Goal: Check status: Check status

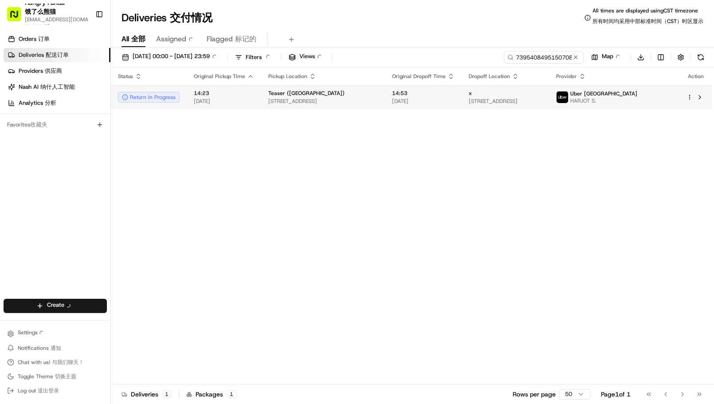
click at [398, 96] on td "14:53 [DATE]" at bounding box center [423, 97] width 77 height 24
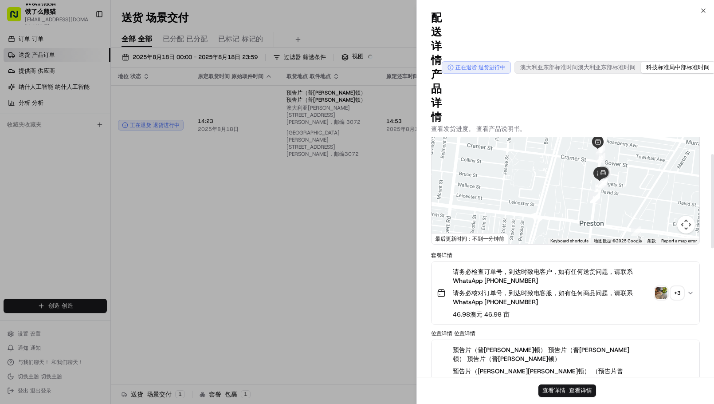
scroll to position [44, 0]
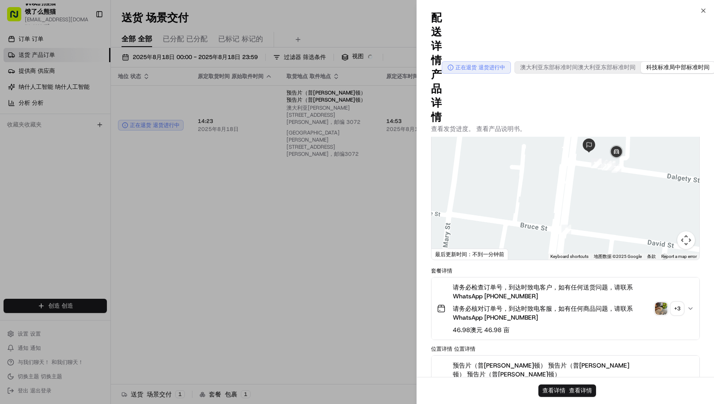
drag, startPoint x: 605, startPoint y: 209, endPoint x: 593, endPoint y: 215, distance: 13.7
click at [599, 244] on div at bounding box center [566, 193] width 268 height 132
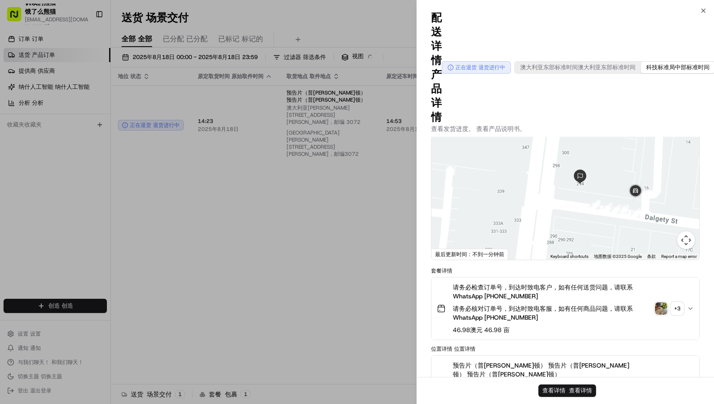
drag, startPoint x: 577, startPoint y: 202, endPoint x: 576, endPoint y: 207, distance: 5.3
click at [576, 207] on div at bounding box center [566, 193] width 268 height 132
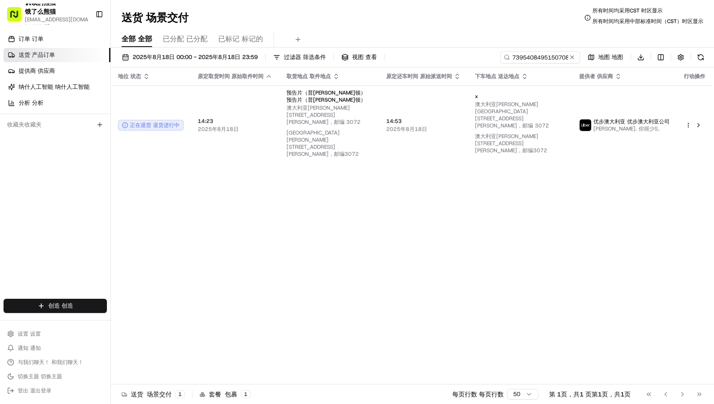
click at [342, 209] on div "地位 地位 地位 地位 状态 原定取货时间 原定取货时间 原定取货时间 原定取货时间 原始取件时间 取货地点 取货地点 取货地点 取货地点 取件地点 原定还车…" at bounding box center [412, 229] width 602 height 324
drag, startPoint x: 74, startPoint y: 241, endPoint x: 124, endPoint y: 239, distance: 50.6
click at [75, 241] on div "订单 订单 订单 订单 订单 送货 送货 送货 送货 产品订单 提供商 提供商 提供商 提供商 供应商 纳什人工智能 纳什人工智能 纳什人工智能 [DEMOG…" at bounding box center [55, 166] width 110 height 276
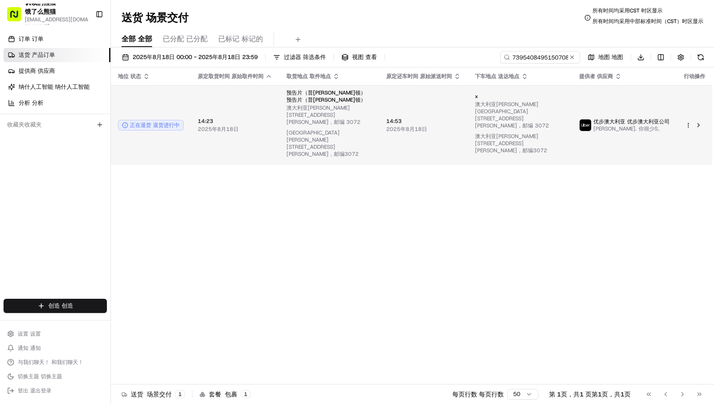
click at [356, 104] on span "[STREET_ADDRESS][PERSON_NAME][PERSON_NAME]，邮编 [STREET_ADDRESS][PERSON_NAME][PER…" at bounding box center [330, 132] width 86 height 57
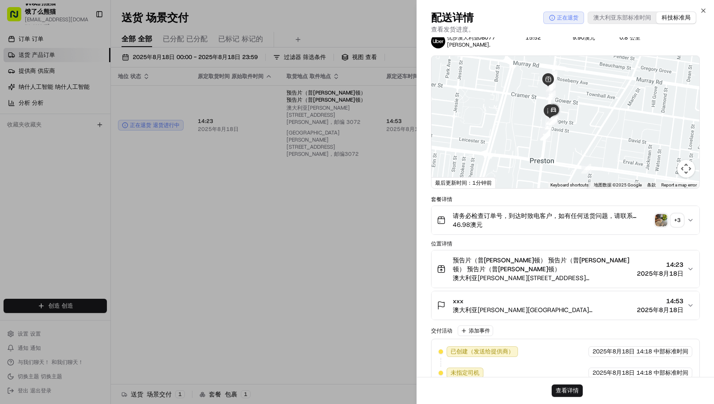
scroll to position [44, 0]
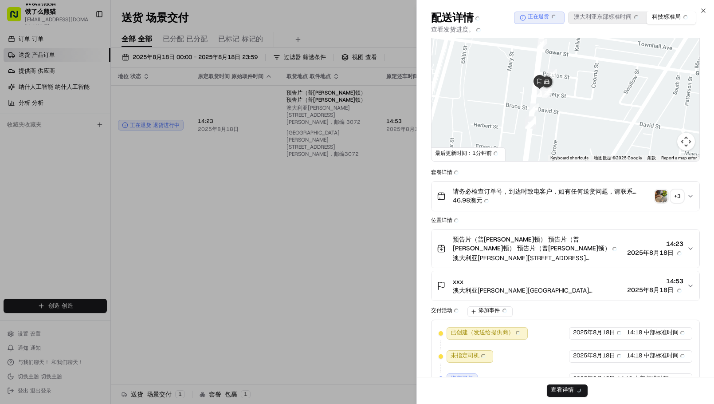
click at [563, 115] on div at bounding box center [566, 95] width 268 height 132
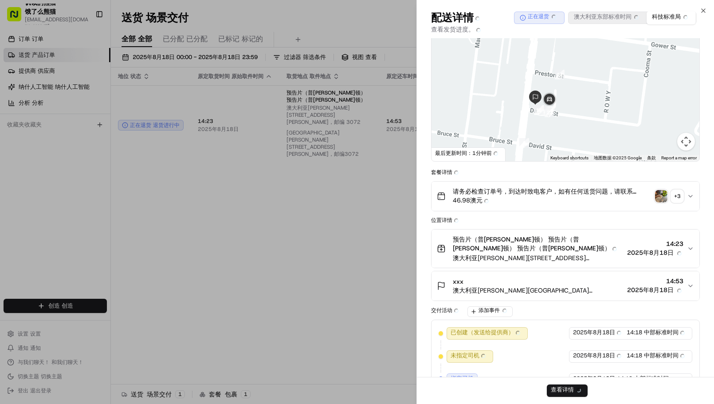
drag, startPoint x: 564, startPoint y: 102, endPoint x: 574, endPoint y: 134, distance: 33.5
click at [575, 135] on div at bounding box center [566, 95] width 268 height 132
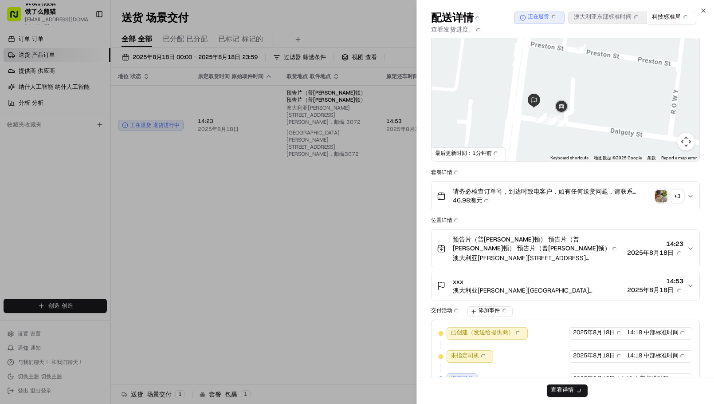
drag, startPoint x: 570, startPoint y: 113, endPoint x: 599, endPoint y: 132, distance: 34.2
click at [599, 132] on div at bounding box center [566, 95] width 268 height 132
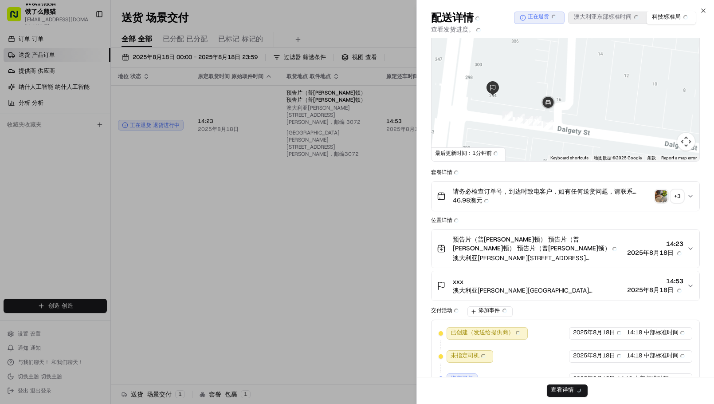
drag, startPoint x: 591, startPoint y: 120, endPoint x: 613, endPoint y: 120, distance: 22.6
click at [613, 120] on div at bounding box center [566, 95] width 268 height 132
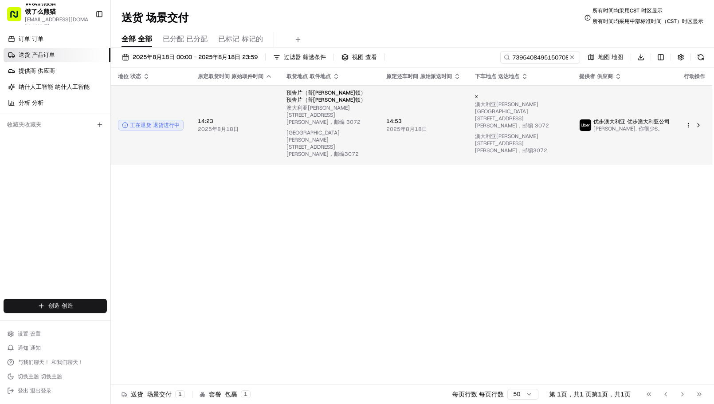
click at [337, 115] on font "澳大利亚[PERSON_NAME][STREET_ADDRESS][PERSON_NAME]，邮编 [STREET_ADDRESS][PERSON_NAME]…" at bounding box center [324, 114] width 74 height 21
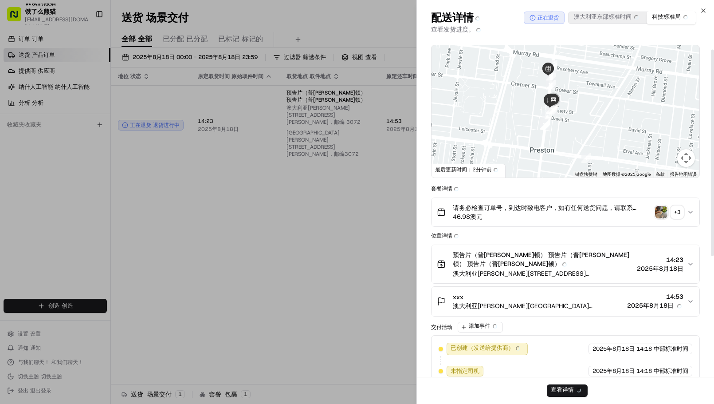
scroll to position [0, 0]
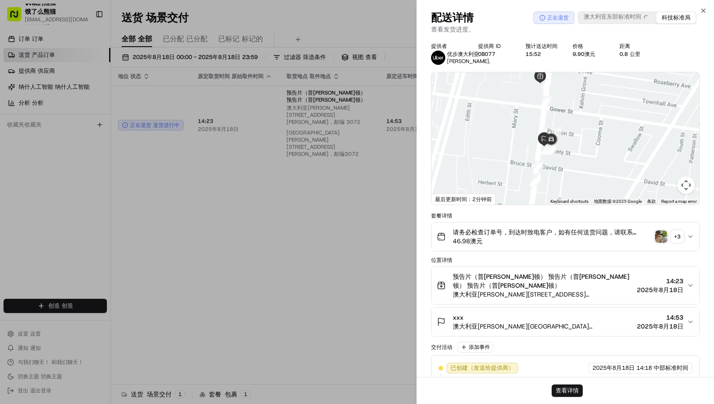
drag, startPoint x: 554, startPoint y: 155, endPoint x: 553, endPoint y: 166, distance: 11.6
click at [553, 166] on div at bounding box center [566, 138] width 268 height 132
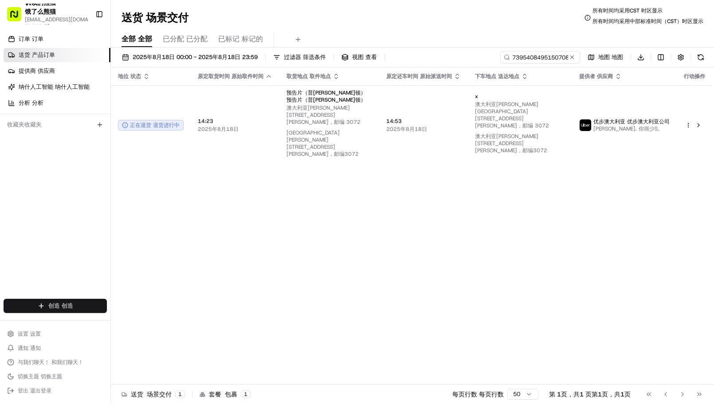
click at [398, 216] on div "地位 地位 地位 地位 状态 原定取货时间 原定取货时间 原定取货时间 原定取货时间 原始取件时间 取货地点 取货地点 取货地点 取货地点 取件地点 原定还车…" at bounding box center [412, 229] width 602 height 324
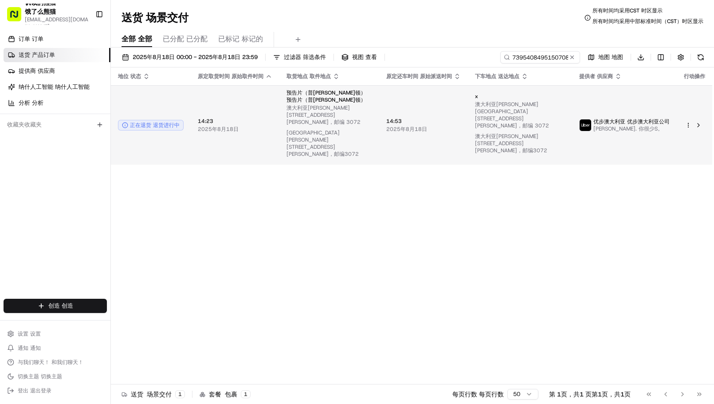
click at [433, 102] on td "14:53 14:53 14:53 [DATE] [DATE] [DATE] [DATE]" at bounding box center [423, 124] width 89 height 79
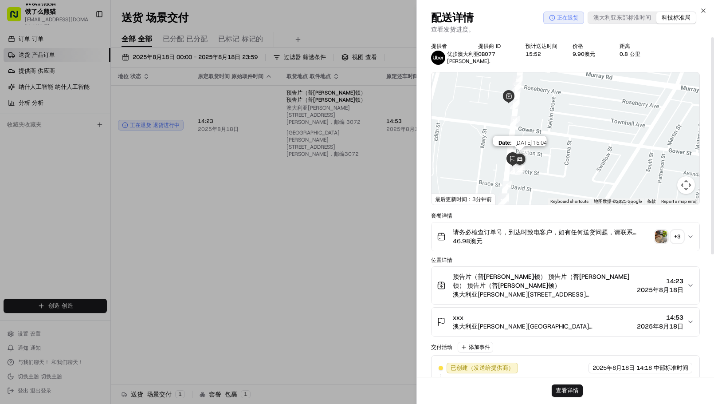
click at [528, 158] on img at bounding box center [520, 160] width 18 height 18
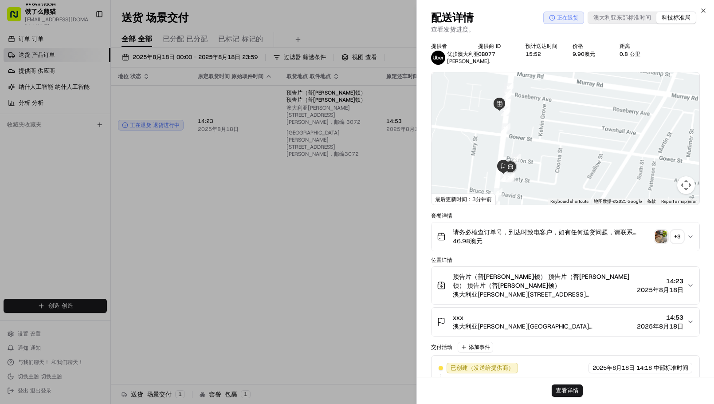
drag, startPoint x: 563, startPoint y: 139, endPoint x: 537, endPoint y: 156, distance: 30.5
click at [537, 156] on div at bounding box center [566, 138] width 268 height 132
